Goal: Task Accomplishment & Management: Manage account settings

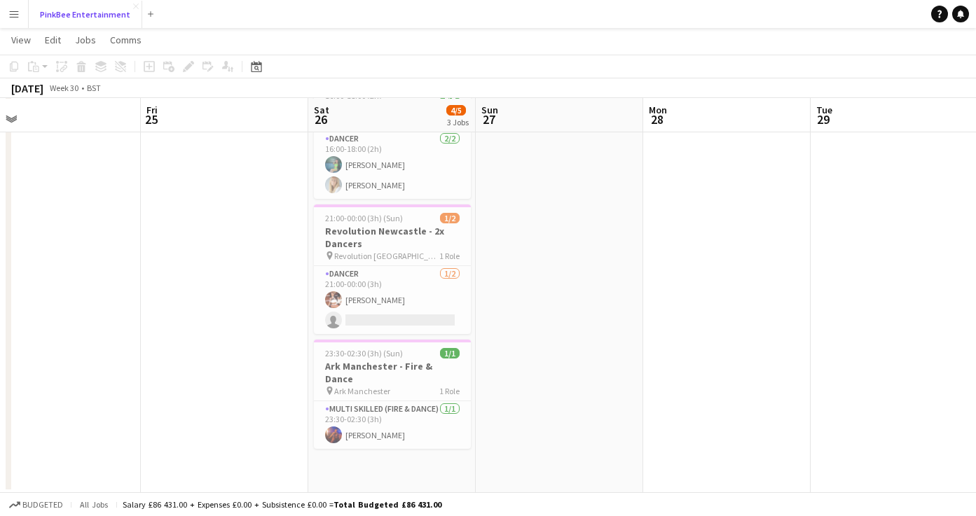
scroll to position [81, 0]
click at [373, 360] on h3 "Ark Manchester - Fire & Dance" at bounding box center [392, 372] width 157 height 25
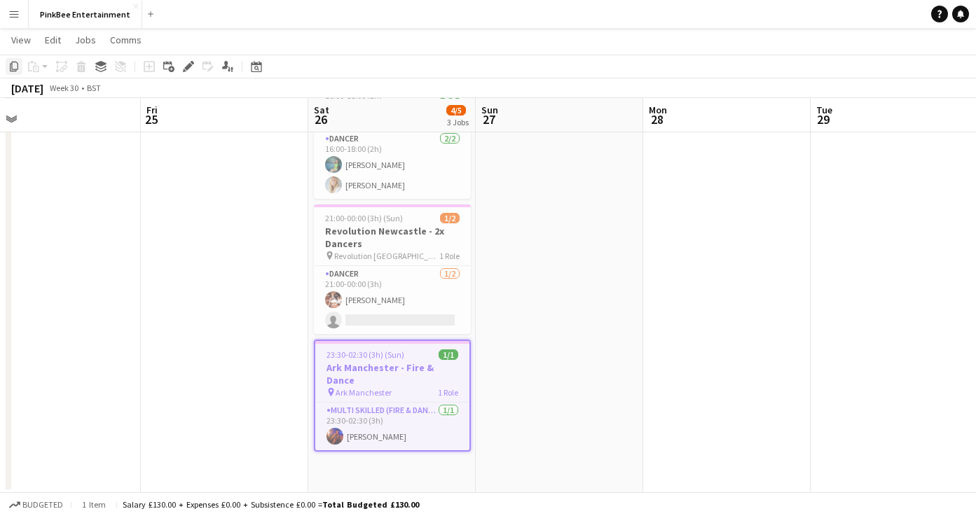
click at [11, 72] on div "Copy" at bounding box center [14, 66] width 17 height 17
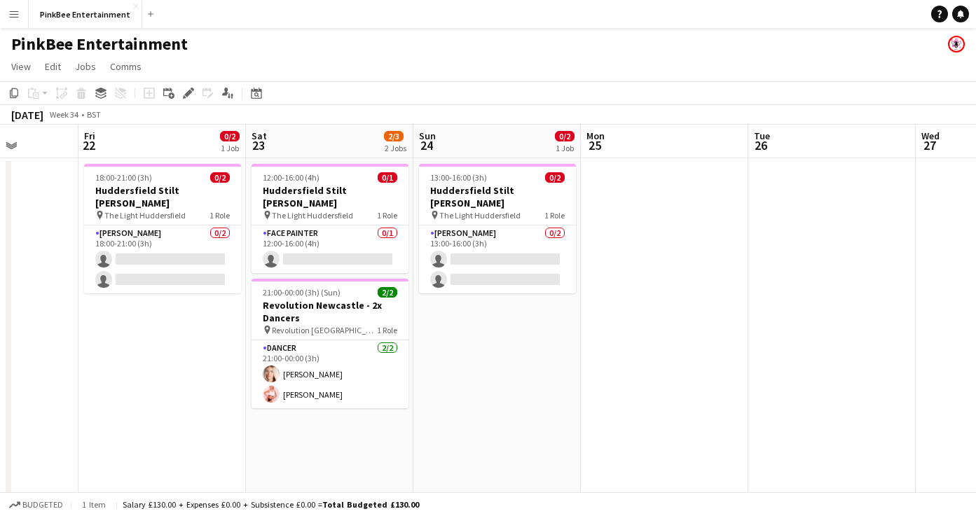
scroll to position [0, 423]
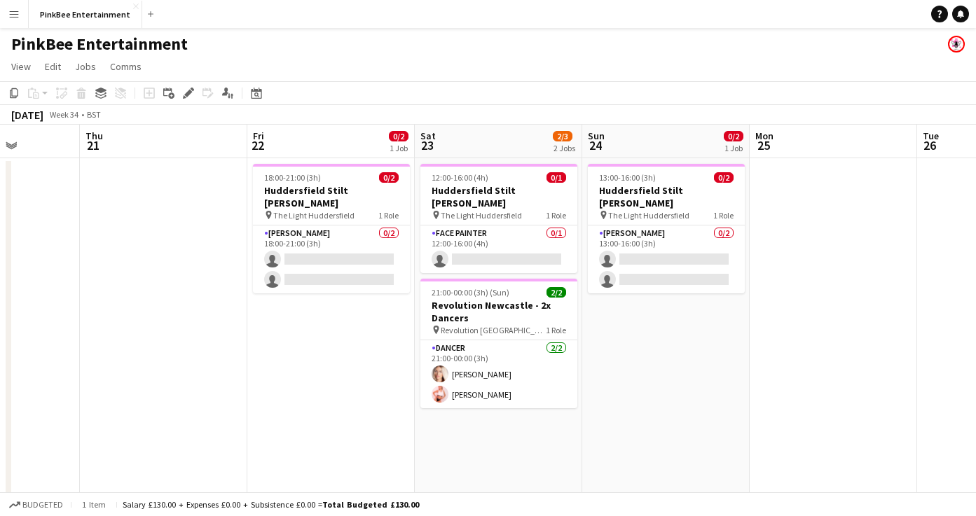
click at [527, 439] on app-date-cell "12:00-16:00 (4h) 0/1 Huddersfield Stilt [PERSON_NAME] pin The Light Huddersfiel…" at bounding box center [498, 366] width 167 height 417
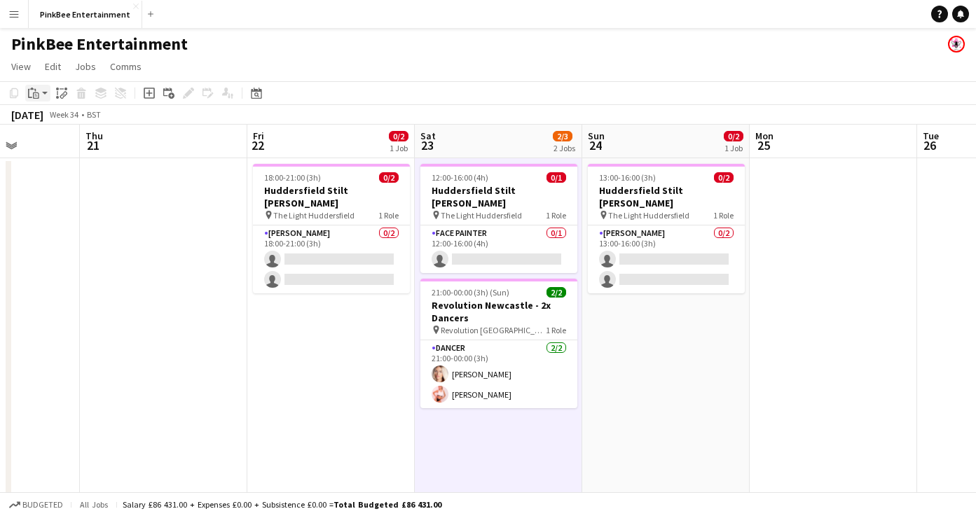
click at [39, 95] on div "Paste" at bounding box center [33, 93] width 17 height 17
click at [62, 124] on link "Paste Command V" at bounding box center [92, 120] width 111 height 13
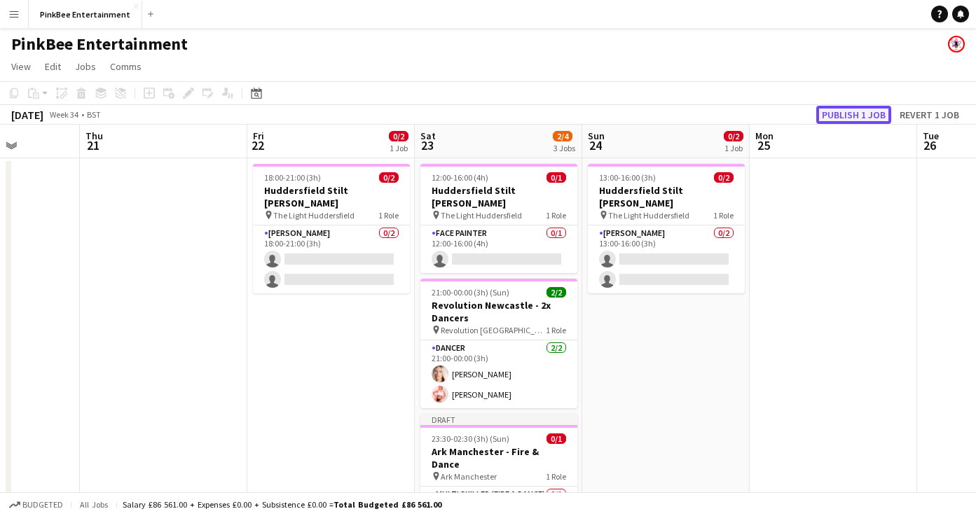
click at [832, 112] on button "Publish 1 job" at bounding box center [853, 115] width 75 height 18
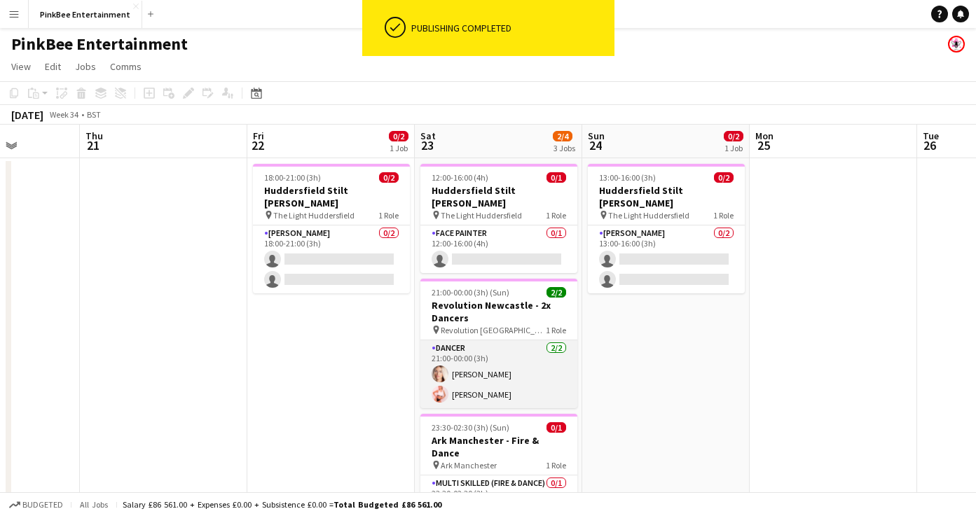
scroll to position [81, 0]
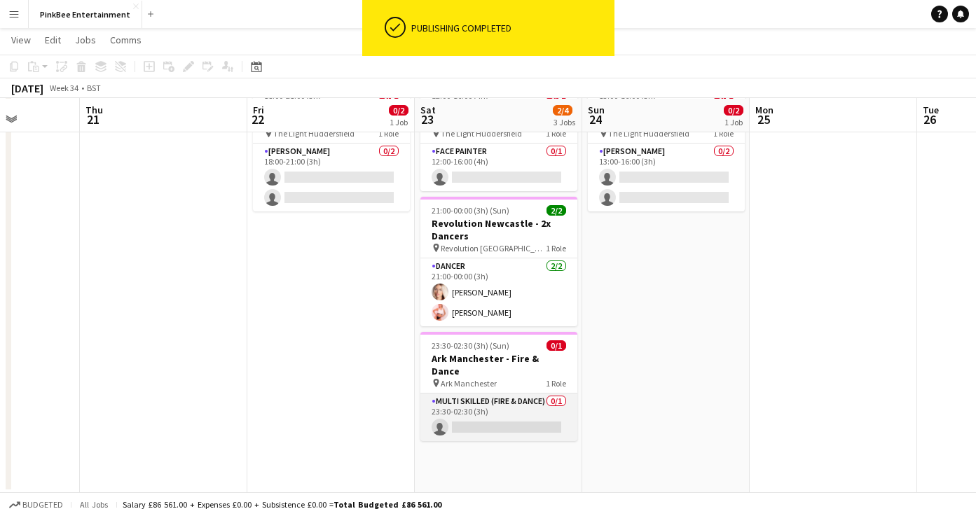
click at [495, 394] on app-card-role "Multi Skilled (Fire & Dance) 0/1 23:30-02:30 (3h) single-neutral-actions" at bounding box center [498, 418] width 157 height 48
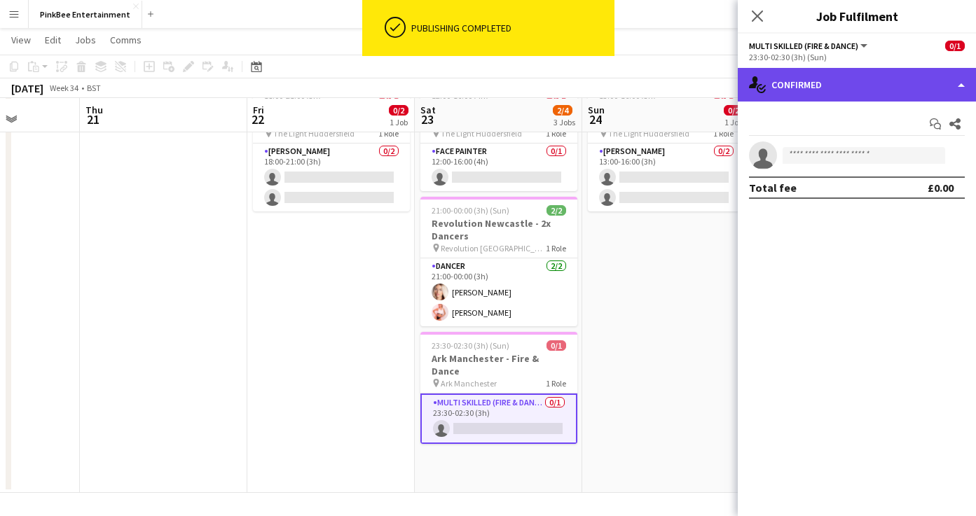
click at [838, 76] on div "single-neutral-actions-check-2 Confirmed" at bounding box center [857, 85] width 238 height 34
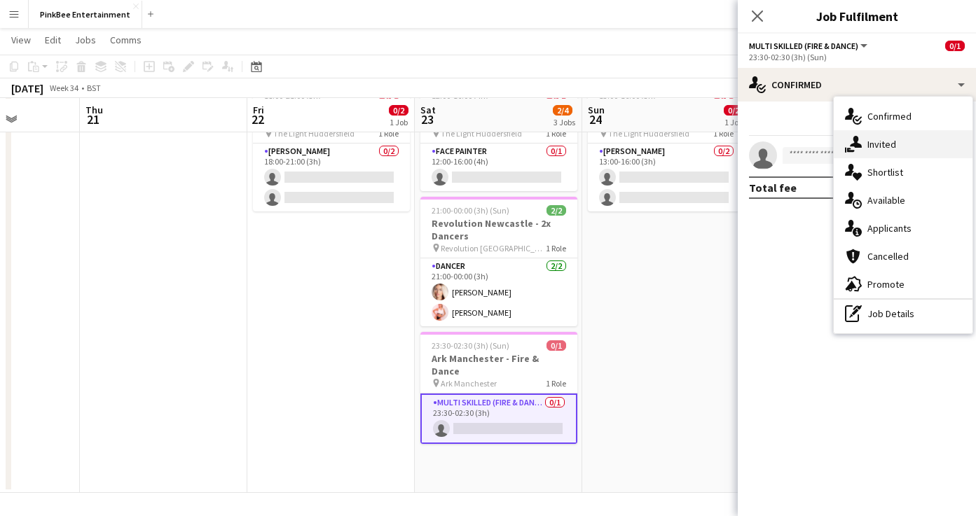
click at [890, 143] on div "single-neutral-actions-share-1 Invited" at bounding box center [903, 144] width 139 height 28
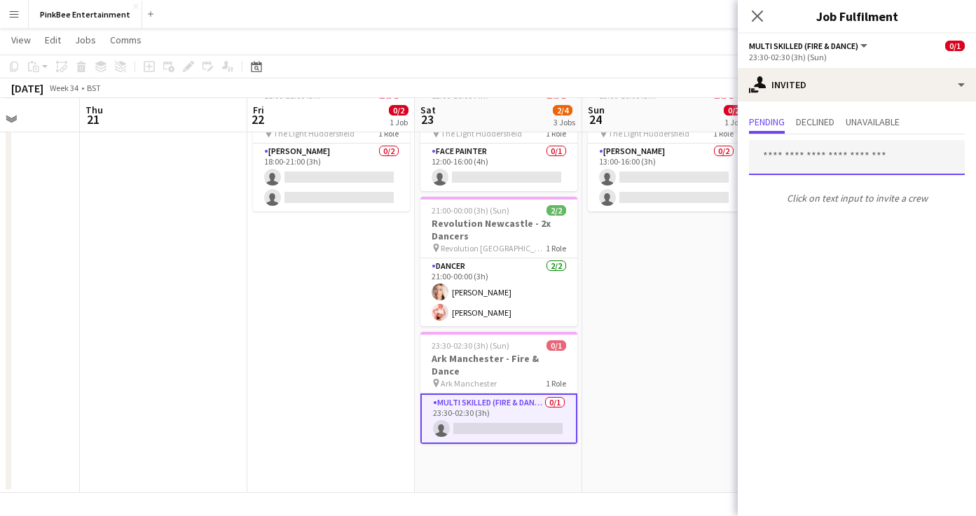
click at [820, 153] on input "text" at bounding box center [857, 157] width 216 height 35
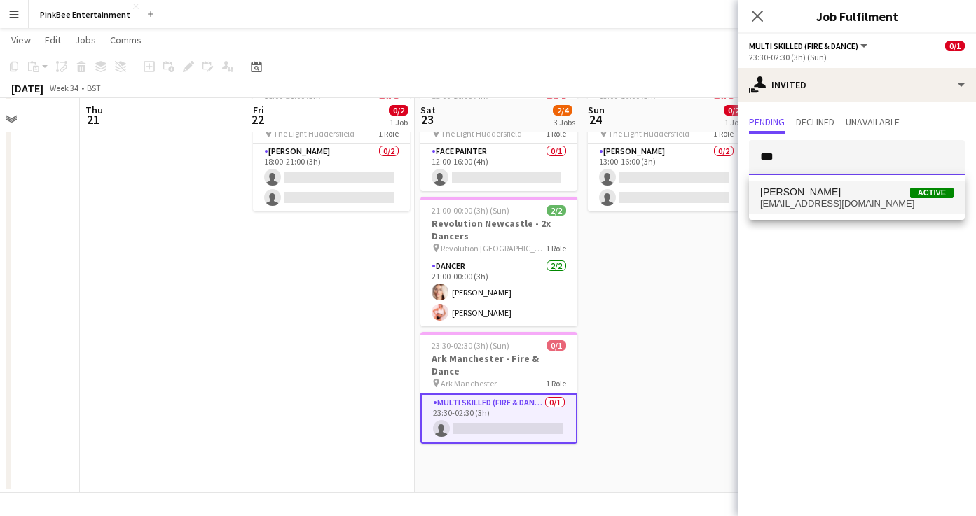
type input "***"
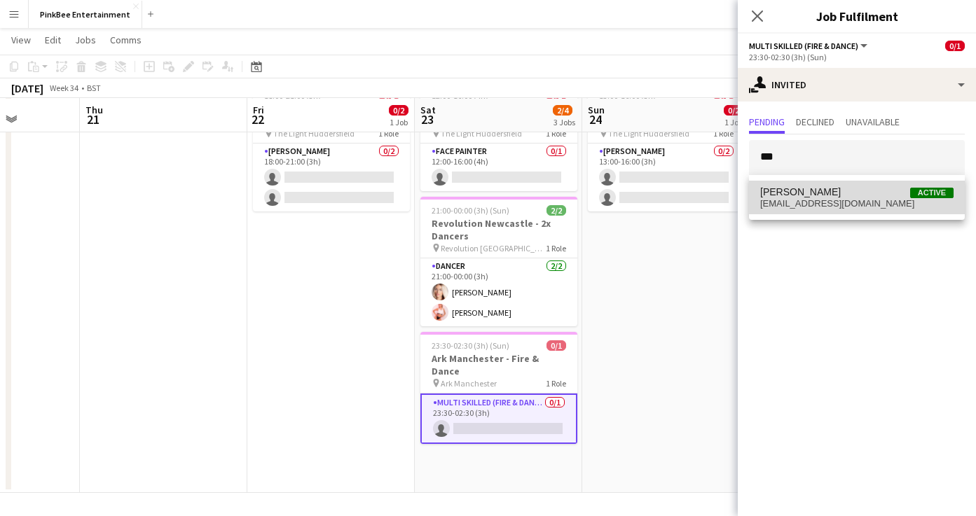
click at [825, 209] on mat-option "[PERSON_NAME] Active [EMAIL_ADDRESS][DOMAIN_NAME]" at bounding box center [857, 198] width 216 height 34
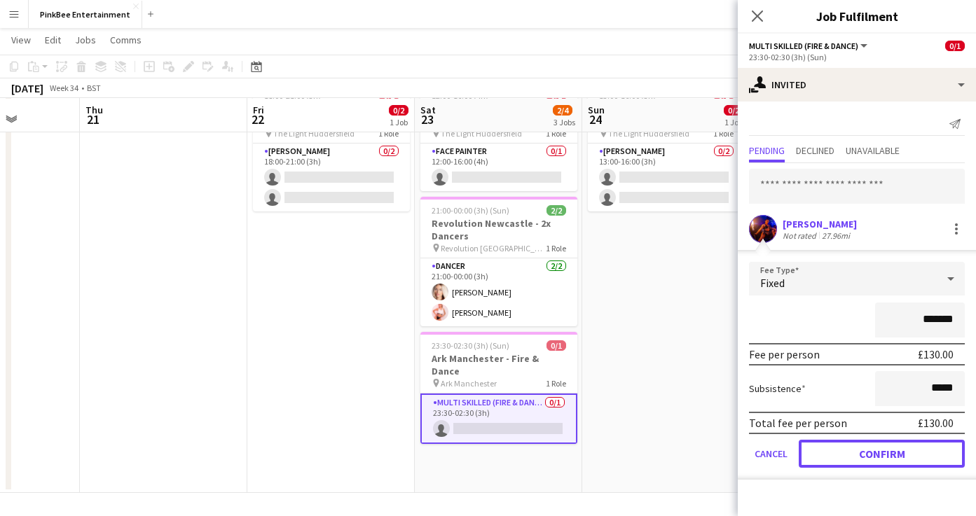
click at [867, 460] on button "Confirm" at bounding box center [882, 454] width 166 height 28
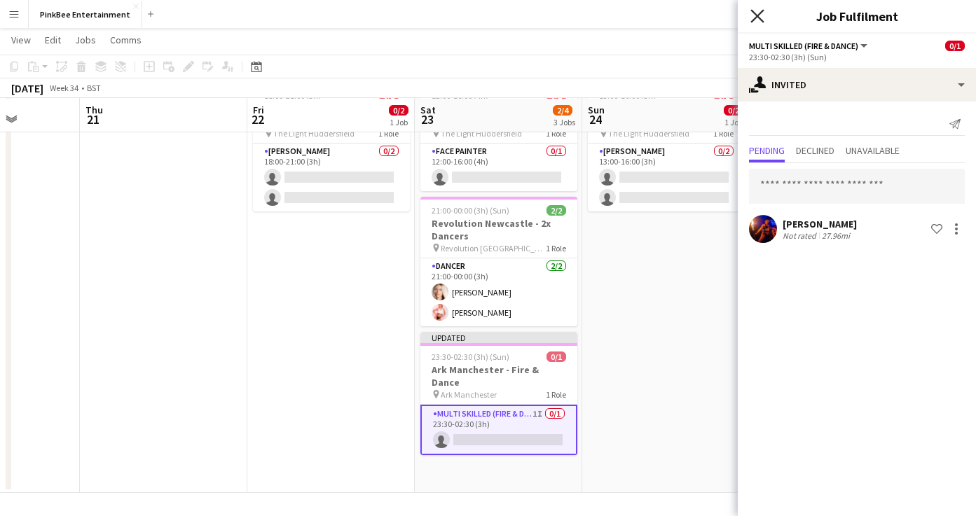
click at [753, 10] on icon "Close pop-in" at bounding box center [756, 15] width 13 height 13
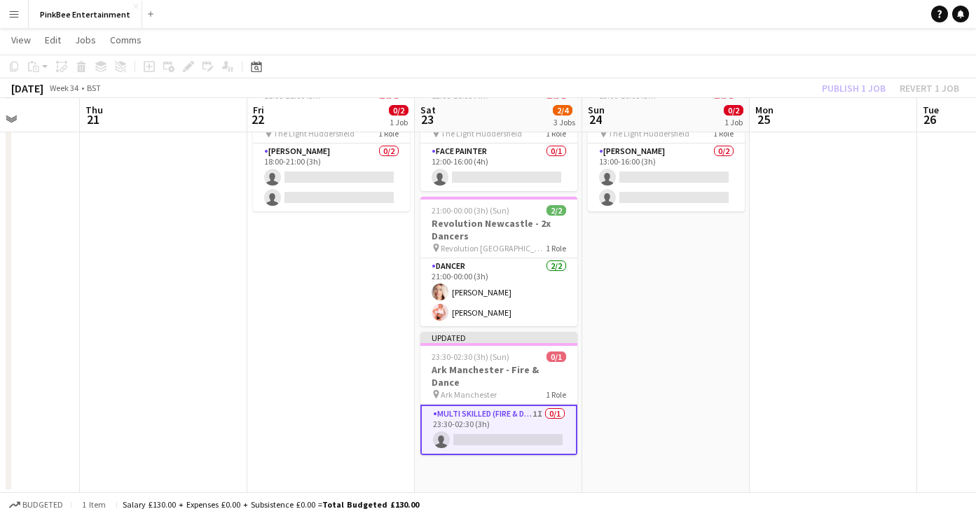
click at [833, 85] on div "Publish 1 job Revert 1 job" at bounding box center [890, 88] width 171 height 18
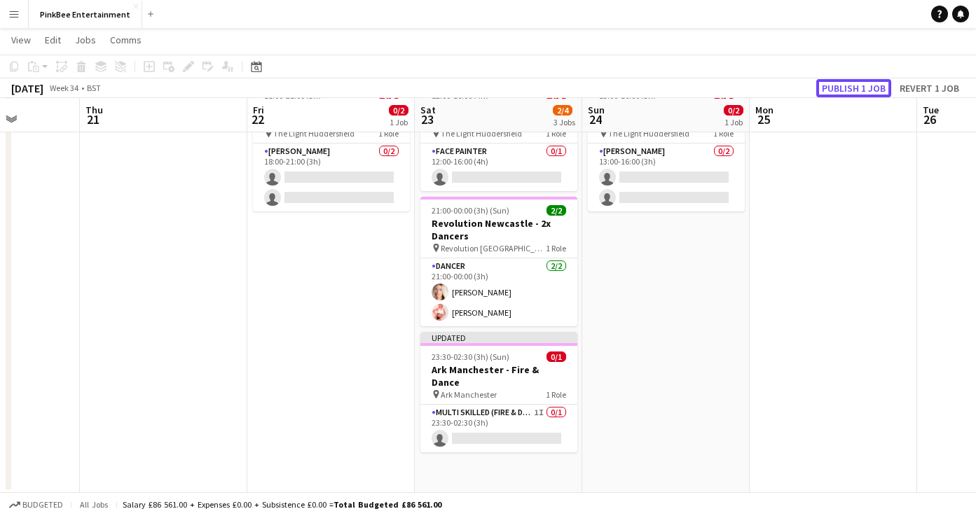
click at [833, 85] on button "Publish 1 job" at bounding box center [853, 88] width 75 height 18
